Goal: Task Accomplishment & Management: Use online tool/utility

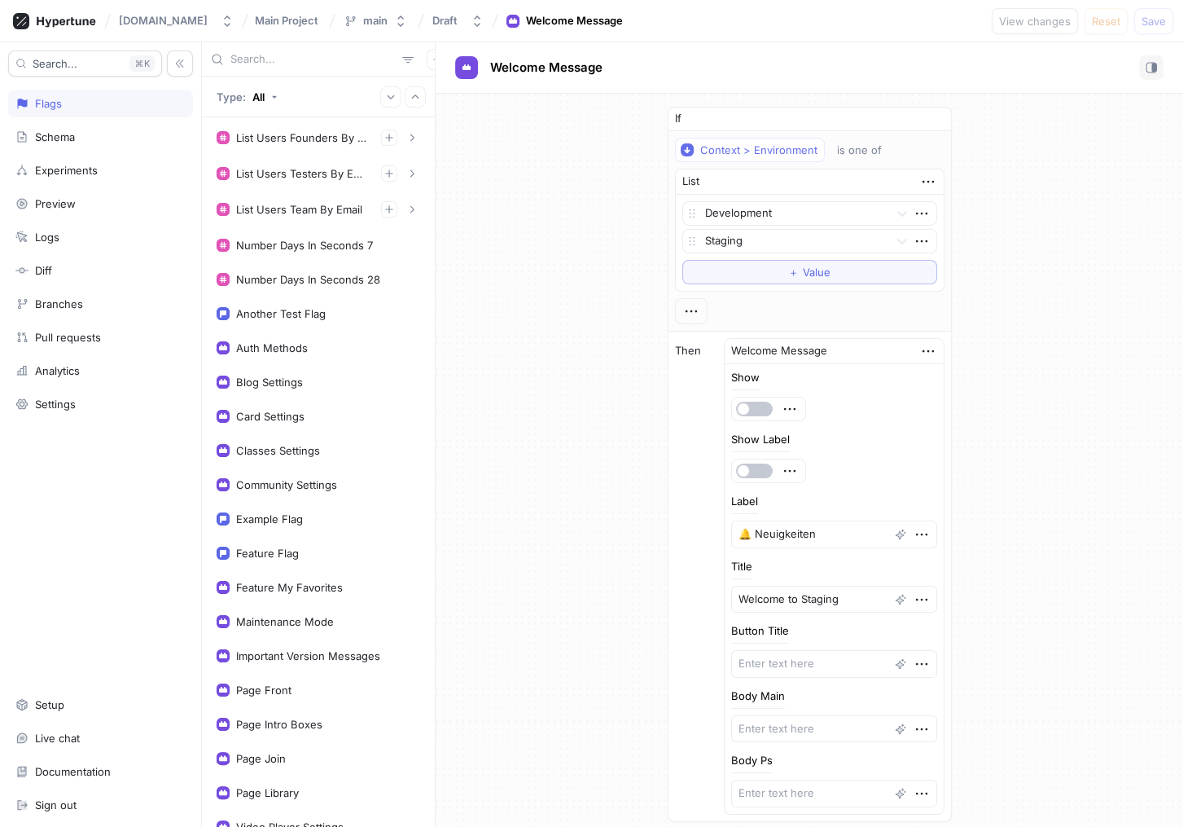
scroll to position [43, 0]
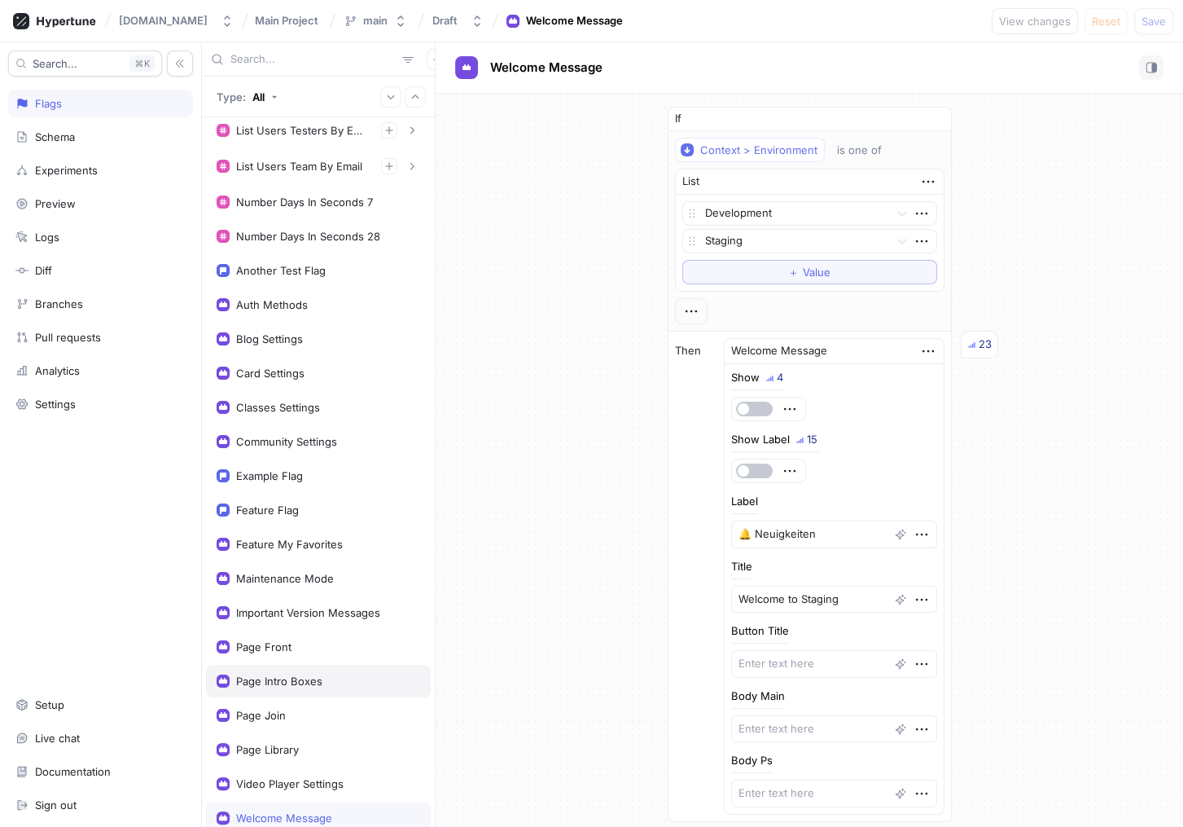
click at [310, 677] on div "Page Intro Boxes" at bounding box center [279, 680] width 86 height 13
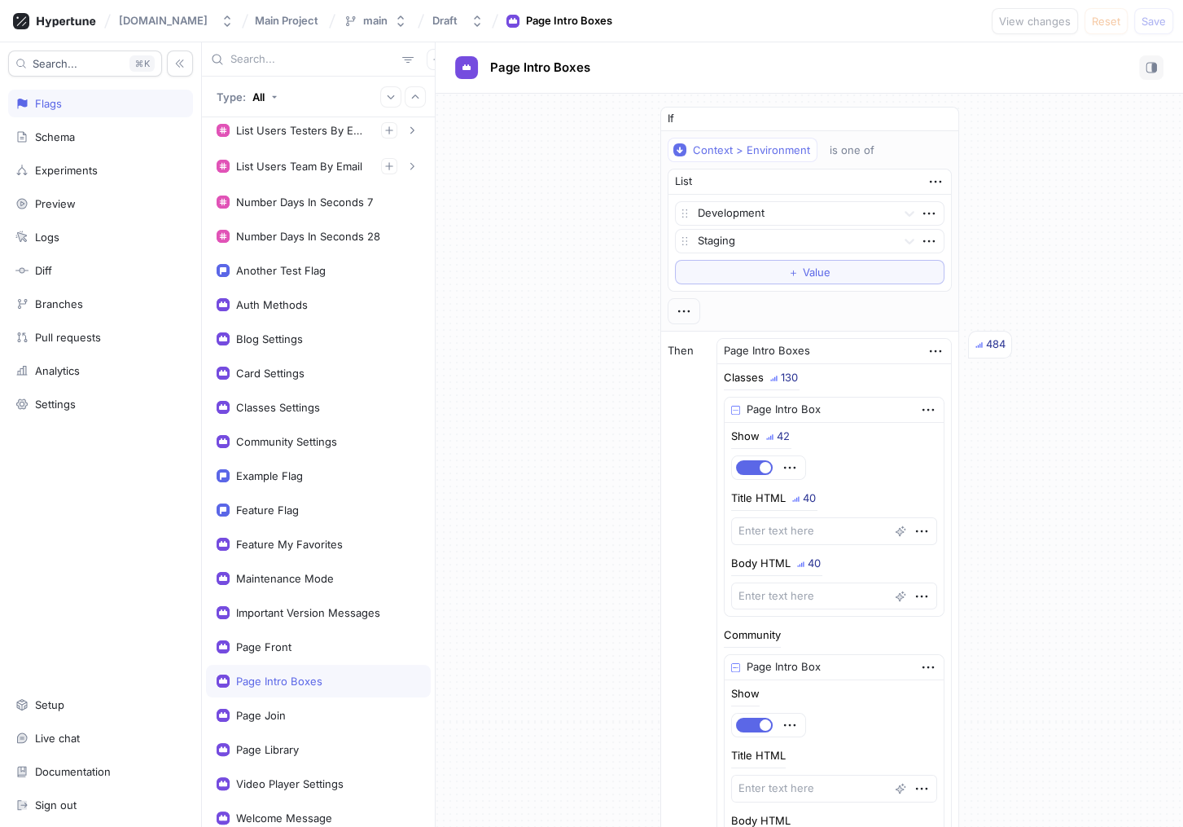
scroll to position [850, 0]
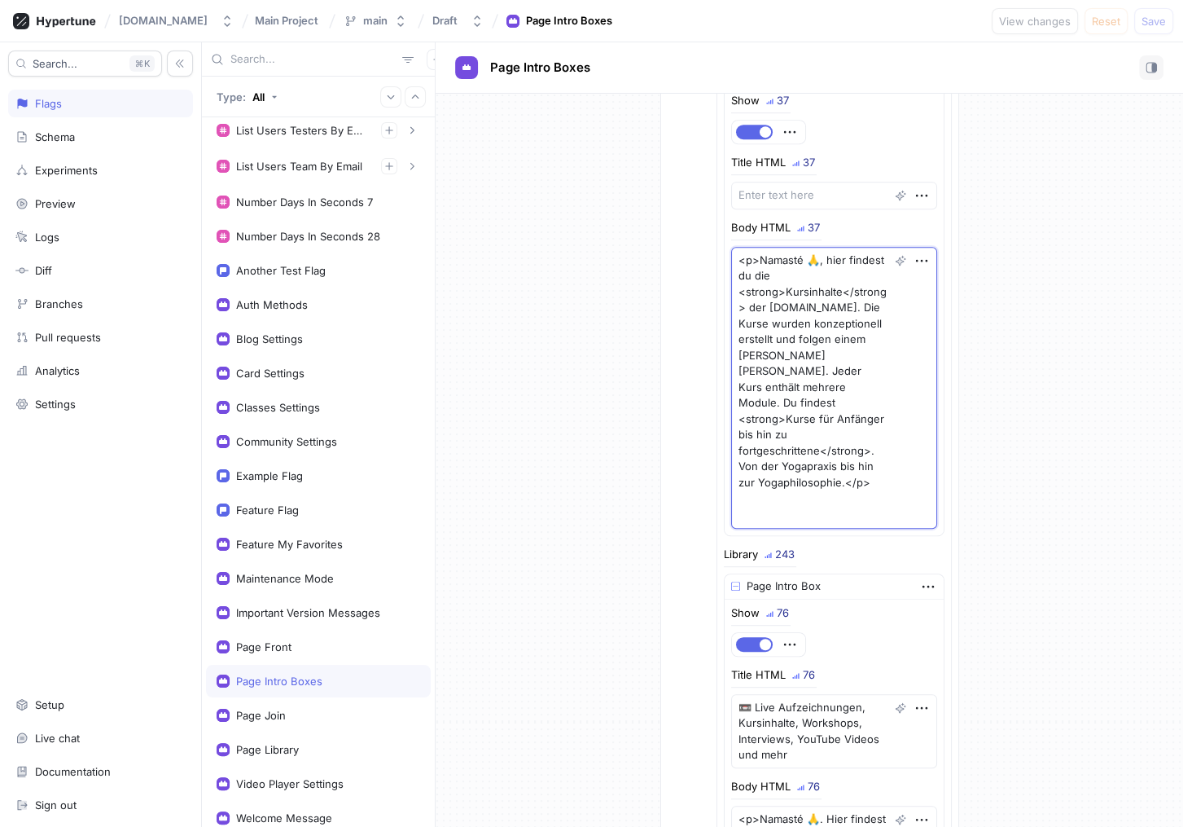
click at [770, 452] on textarea "<p>Namasté 🙏, hier findest du die <strong>Kursinhalte</strong> der [DOMAIN_NAME…" at bounding box center [834, 388] width 206 height 282
type textarea "x"
type textarea "<p>Namasté 🙏, hier findest du die <strong>Kursinhalte</strong> der [DOMAIN_NAME…"
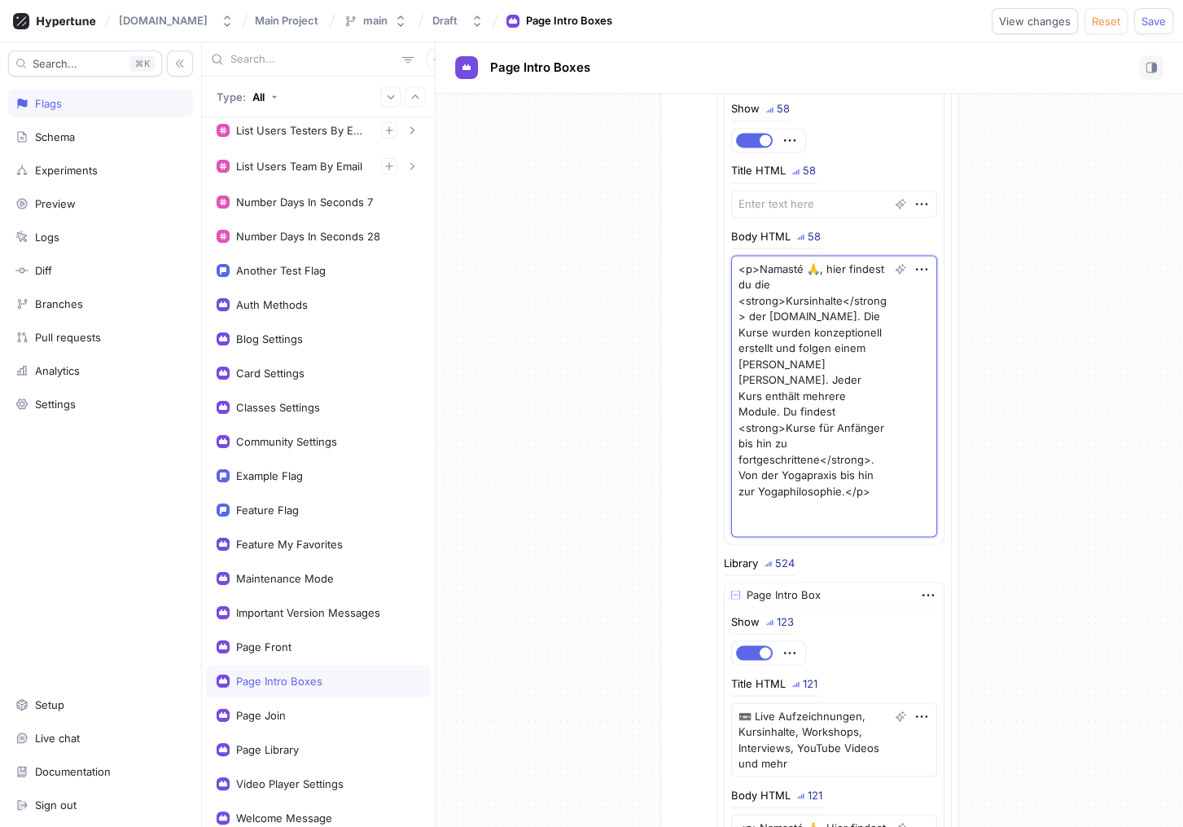
click at [787, 463] on textarea "<p>Namasté 🙏, hier findest du die <strong>Kursinhalte</strong> der [DOMAIN_NAME…" at bounding box center [834, 396] width 206 height 282
type textarea "x"
type textarea "<p>Namasté 🙏, hier findest du die <strong>Kursinhalte</strong> der [DOMAIN_NAME…"
click at [1164, 21] on span "Save" at bounding box center [1154, 21] width 24 height 10
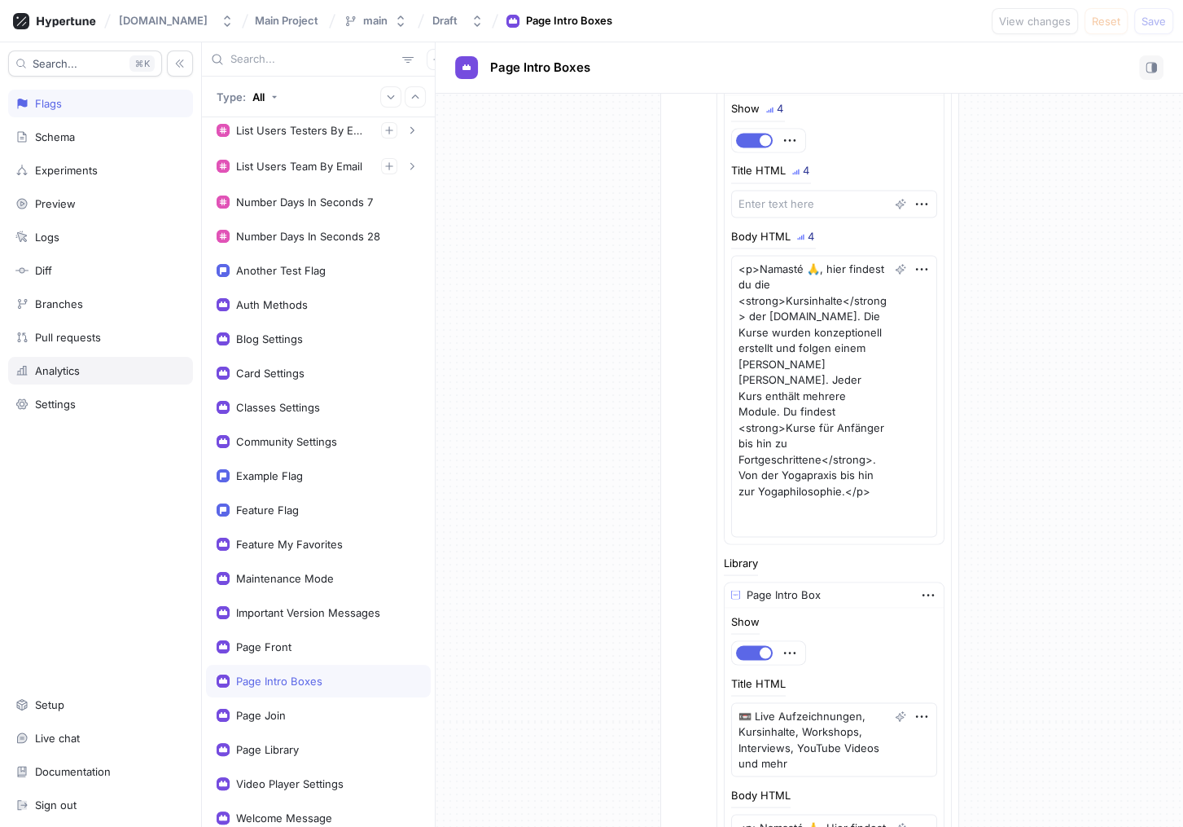
type textarea "x"
